Goal: Information Seeking & Learning: Learn about a topic

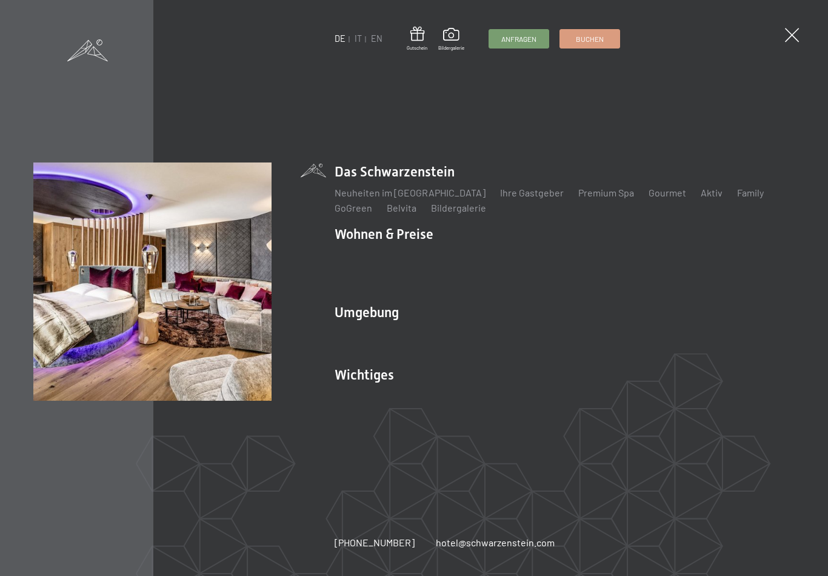
click at [476, 261] on link "Zimmer & Preise" at bounding box center [463, 255] width 70 height 12
click at [482, 259] on link "Zimmer & Preise" at bounding box center [463, 255] width 70 height 12
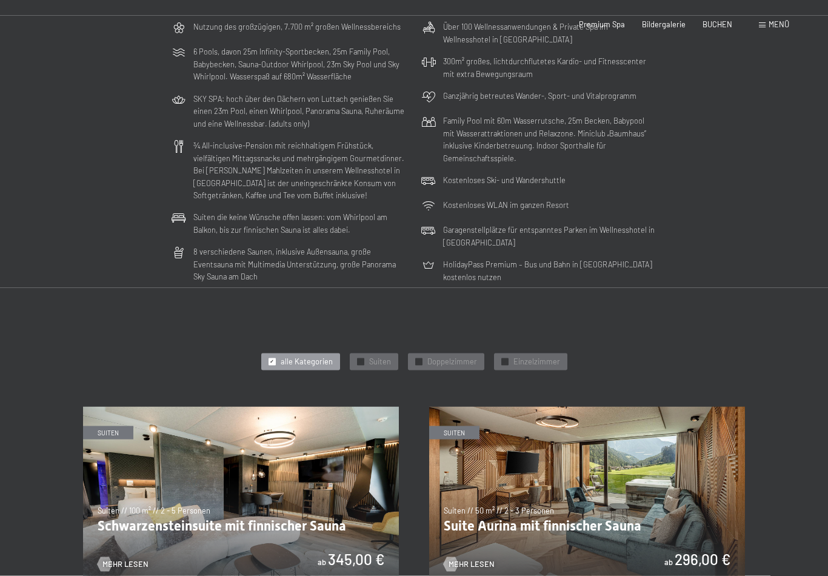
scroll to position [361, 0]
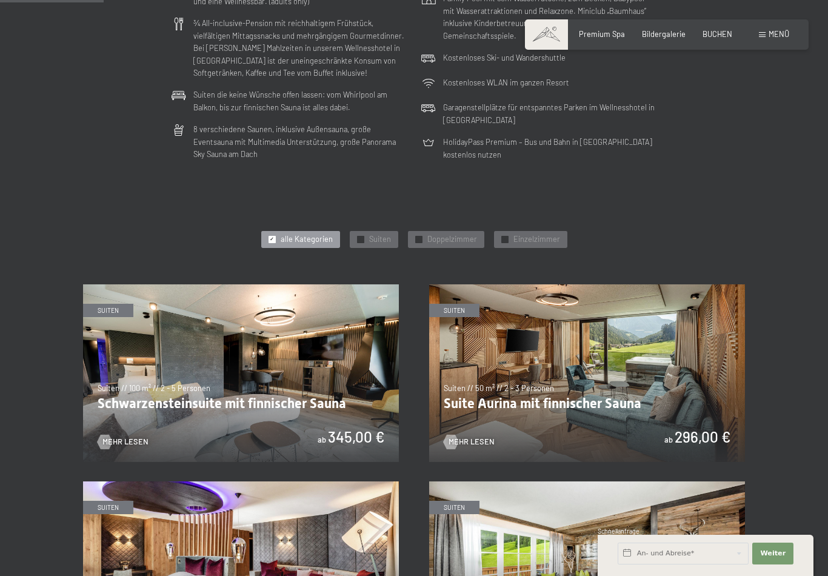
click at [375, 238] on span "Suiten" at bounding box center [380, 239] width 22 height 11
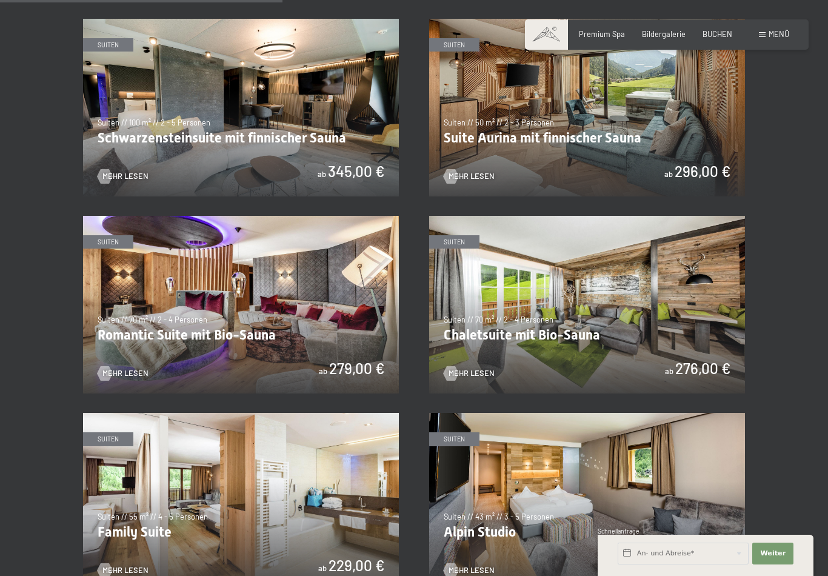
scroll to position [382, 0]
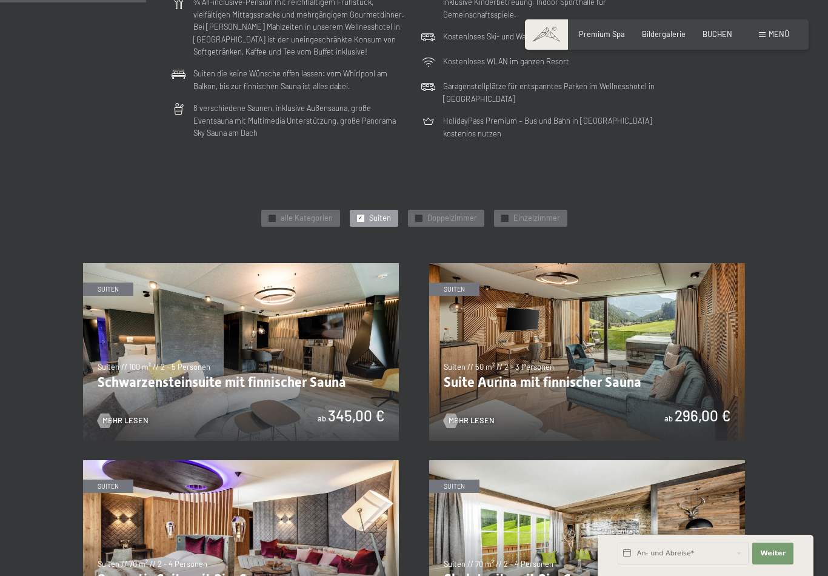
click at [451, 213] on span "Doppelzimmer" at bounding box center [452, 218] width 50 height 11
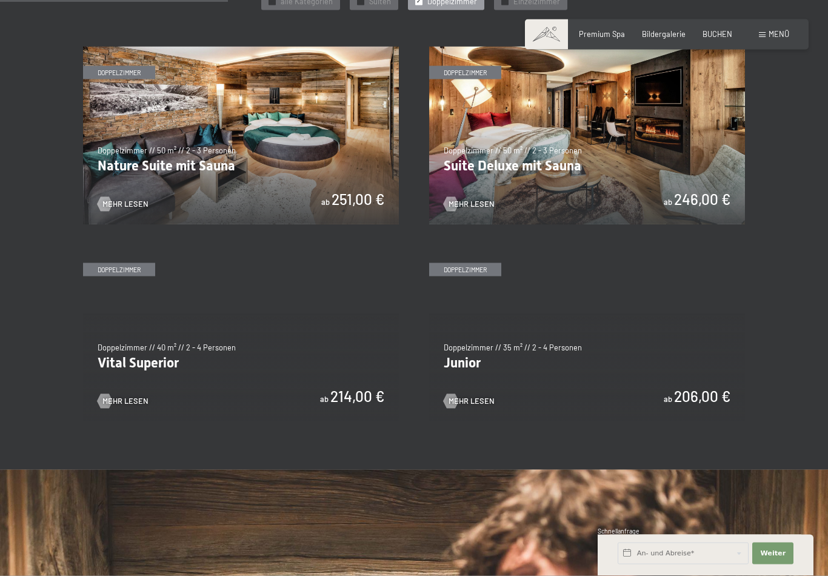
scroll to position [601, 0]
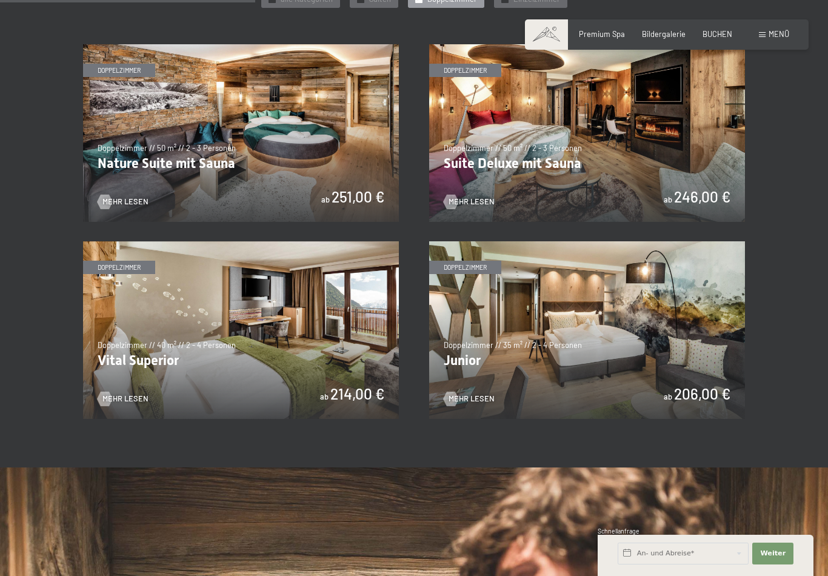
click at [565, 351] on img at bounding box center [587, 330] width 316 height 178
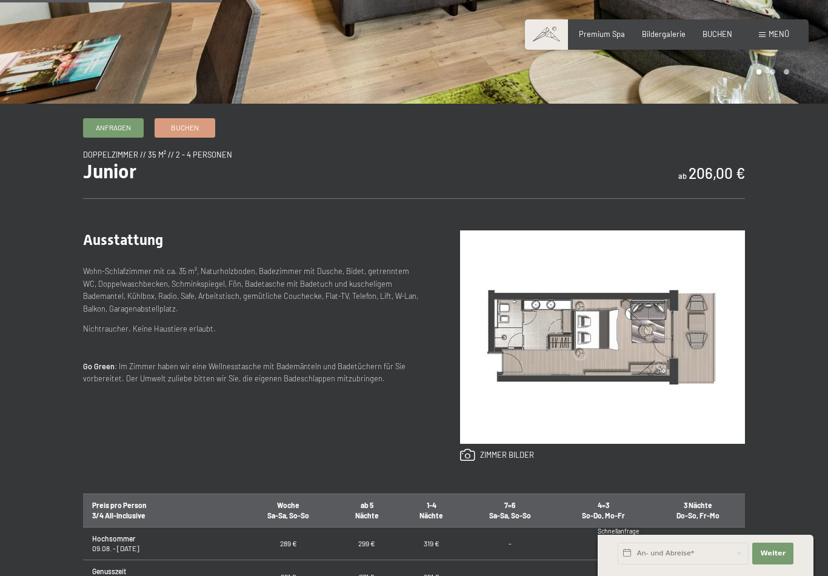
scroll to position [330, 0]
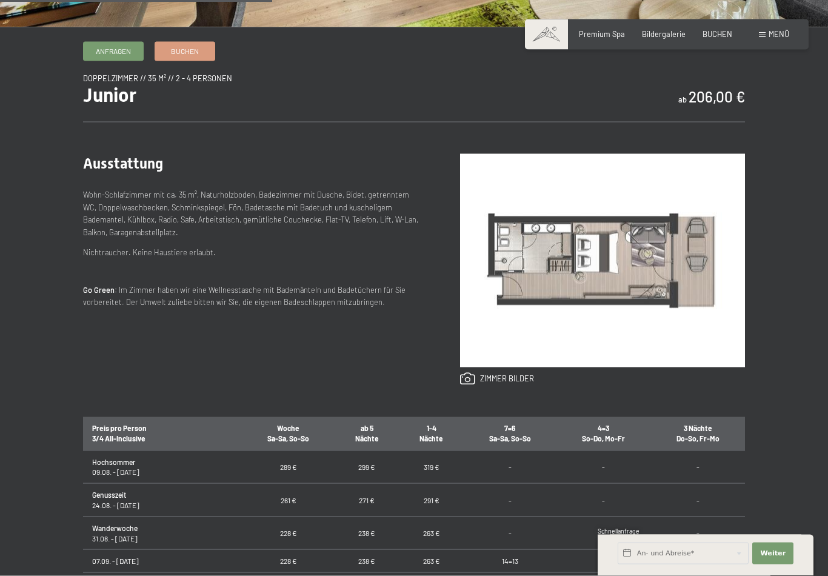
click at [707, 286] on img at bounding box center [602, 260] width 285 height 213
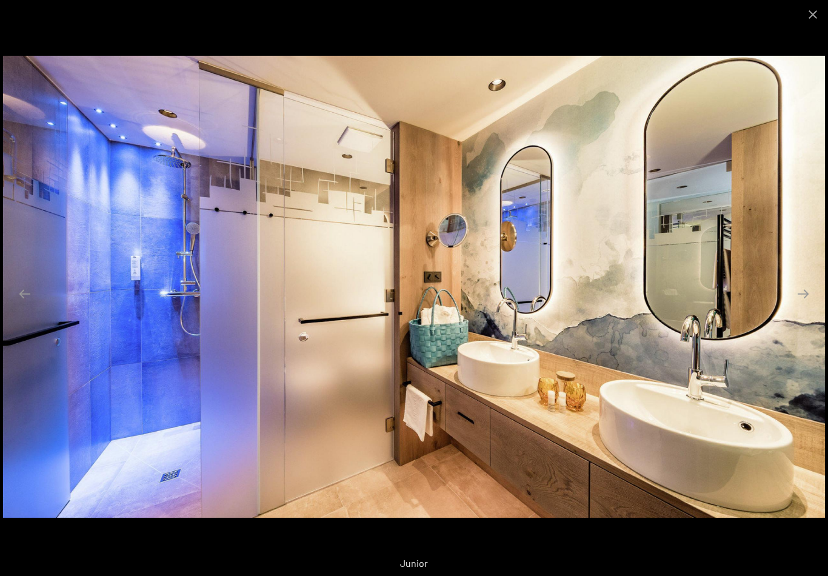
click at [803, 302] on button "Next slide" at bounding box center [802, 294] width 25 height 24
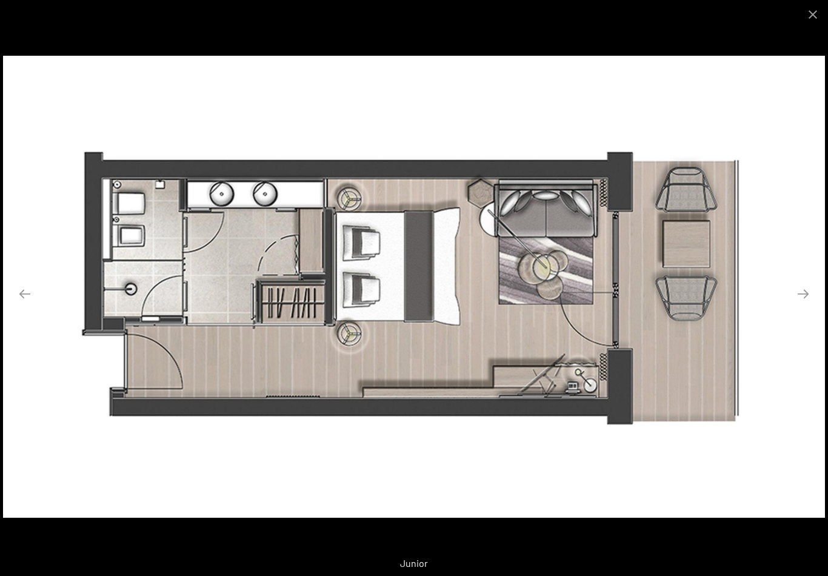
click at [806, 303] on button "Next slide" at bounding box center [802, 294] width 25 height 24
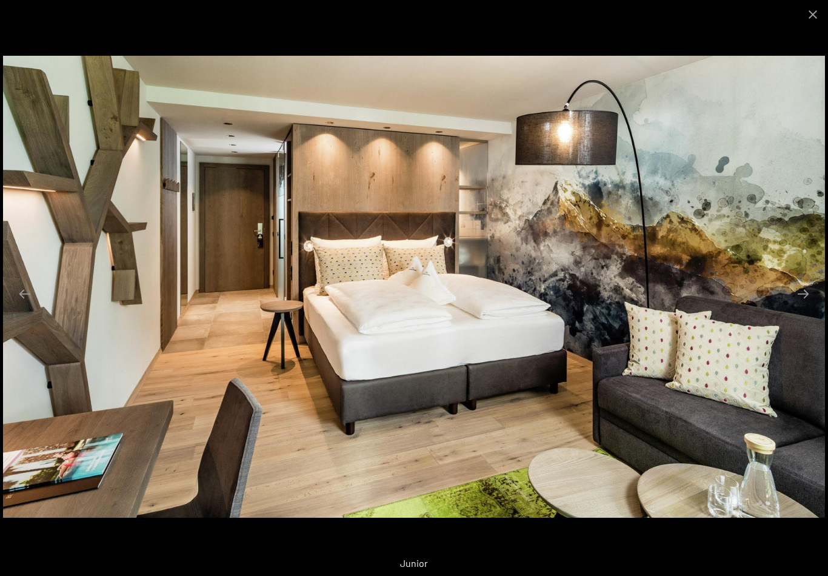
click at [801, 302] on button "Next slide" at bounding box center [802, 294] width 25 height 24
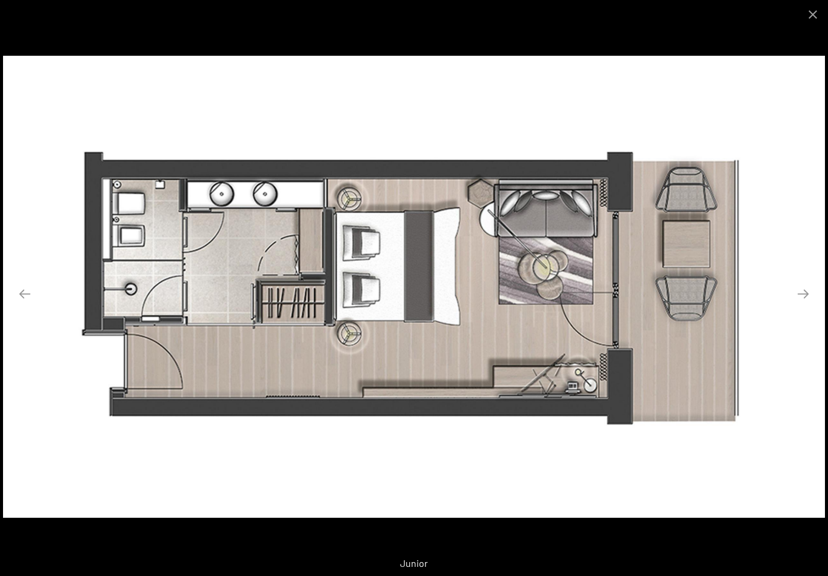
click at [809, 17] on button "Close gallery" at bounding box center [812, 14] width 30 height 28
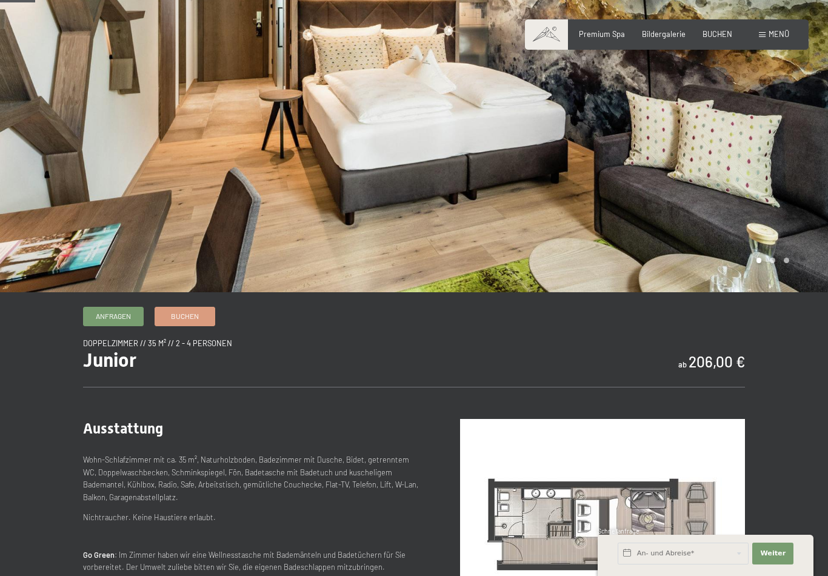
scroll to position [0, 0]
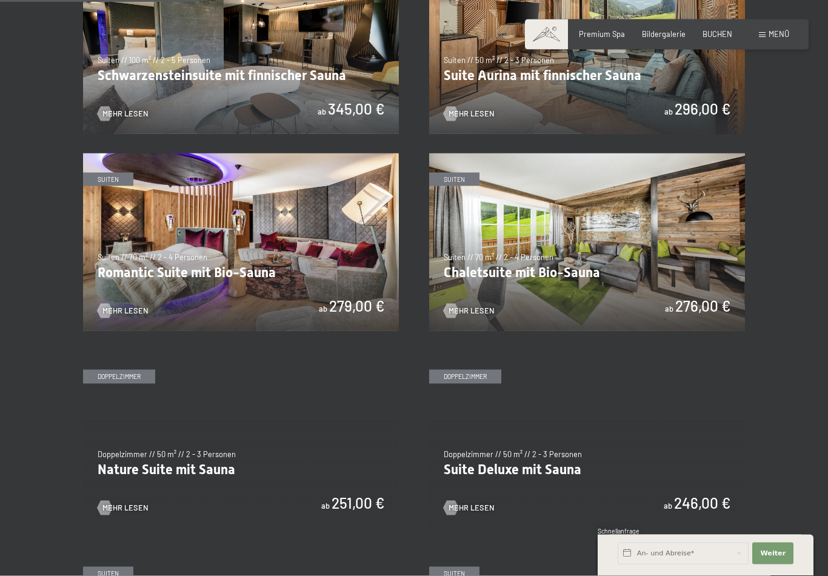
scroll to position [692, 0]
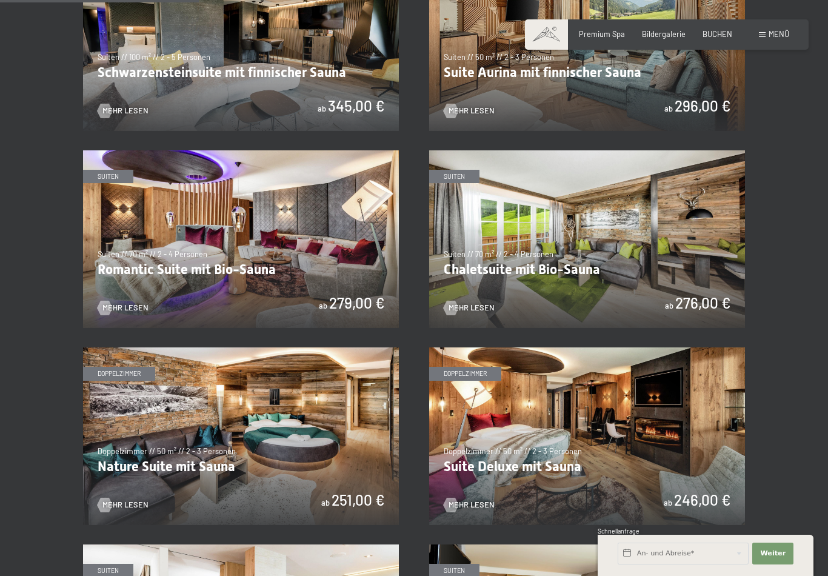
click at [279, 250] on img at bounding box center [241, 239] width 316 height 178
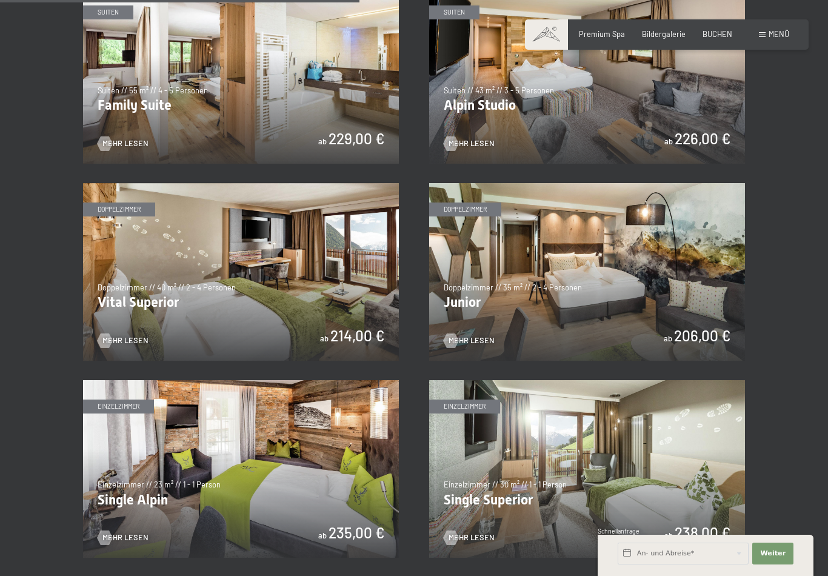
scroll to position [1247, 0]
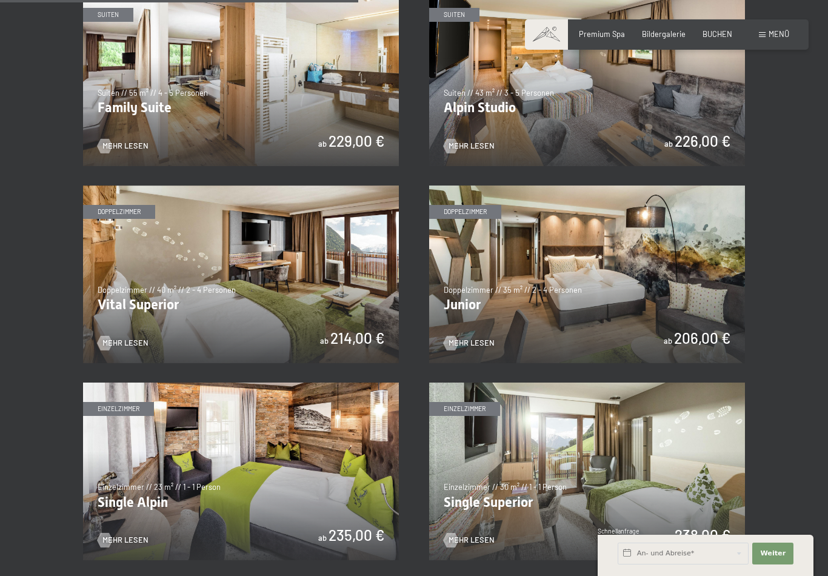
click at [281, 268] on img at bounding box center [241, 274] width 316 height 178
